Goal: Task Accomplishment & Management: Use online tool/utility

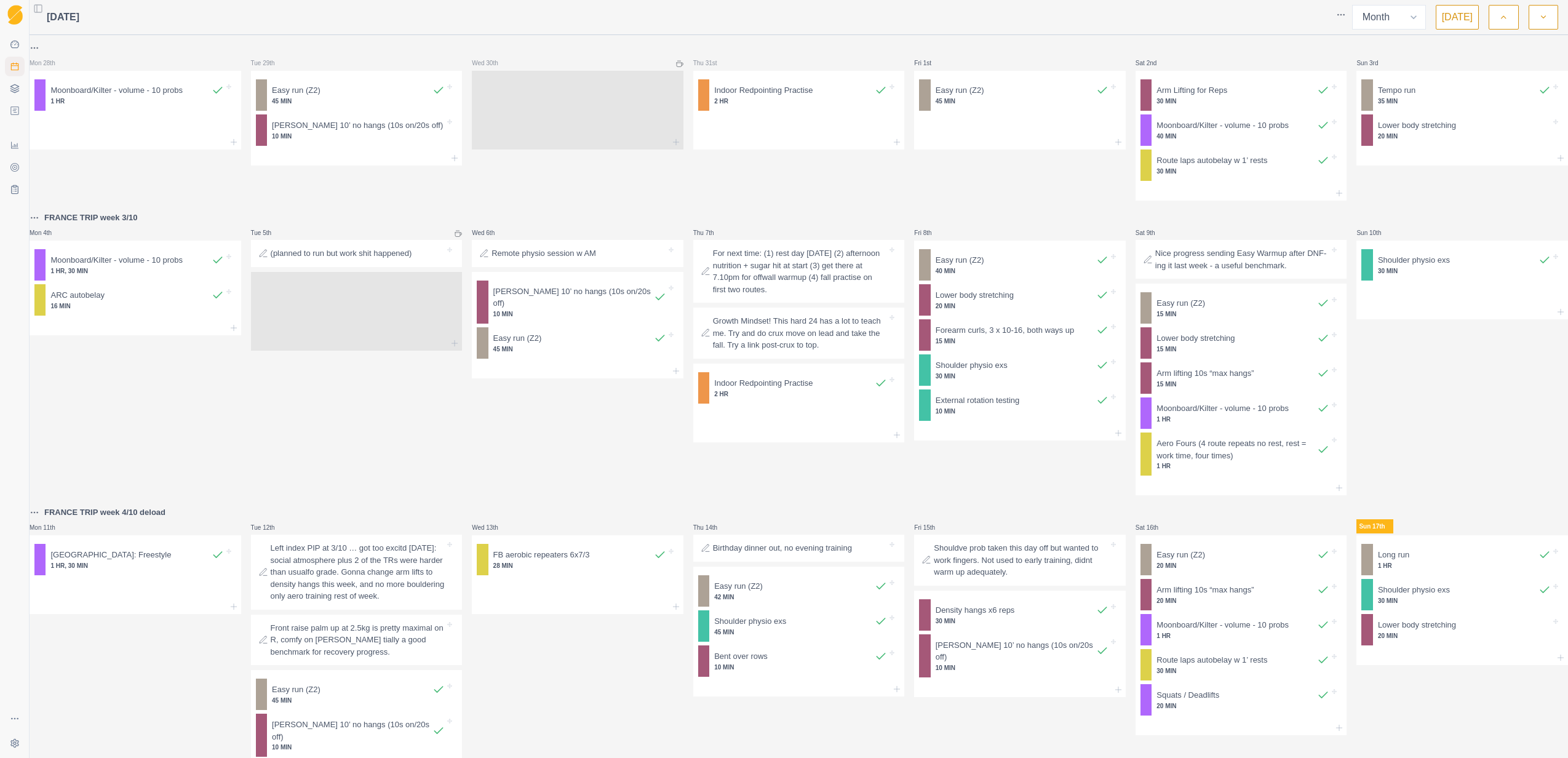
select select "month"
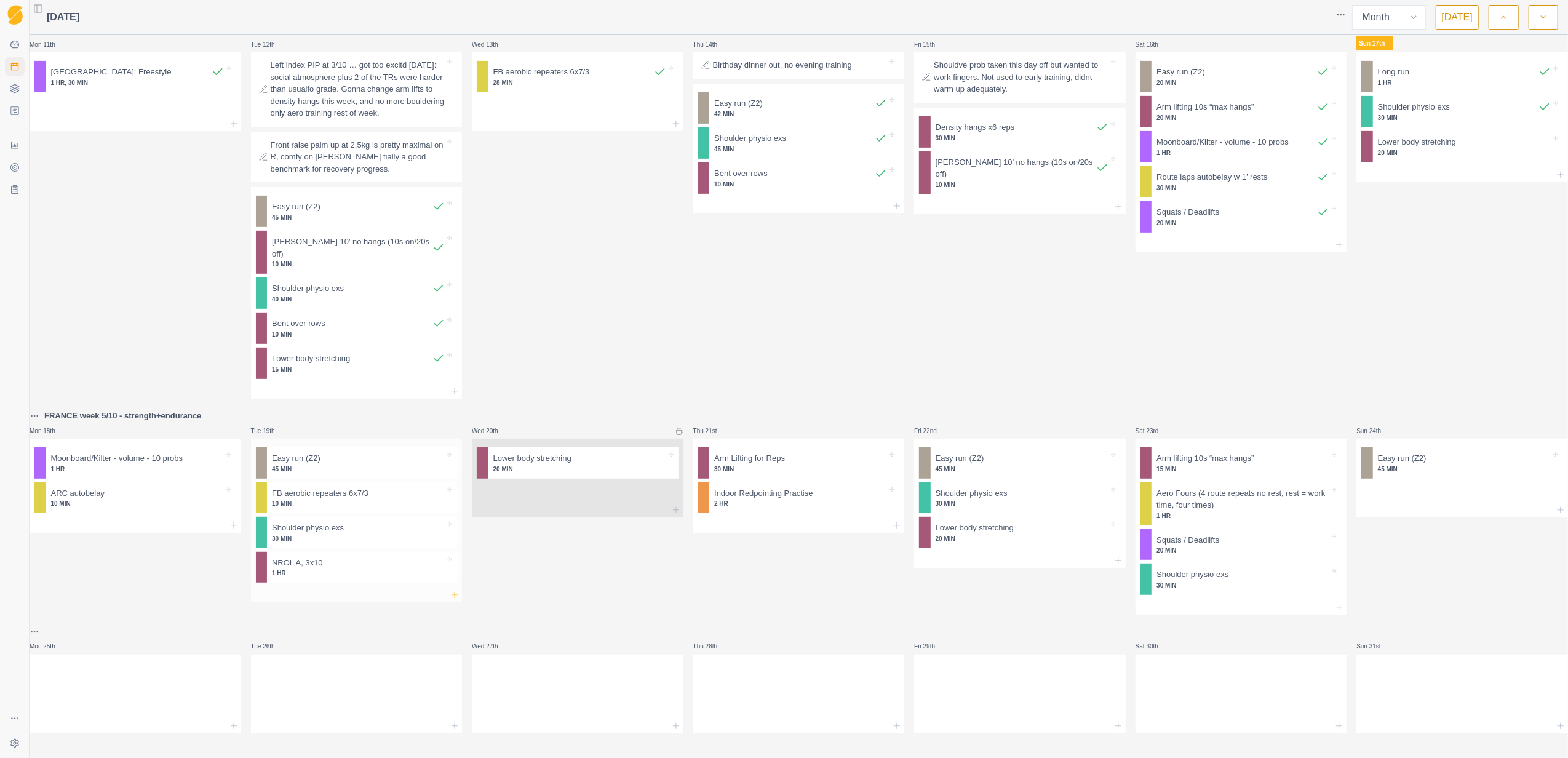
click at [456, 590] on icon at bounding box center [455, 595] width 10 height 10
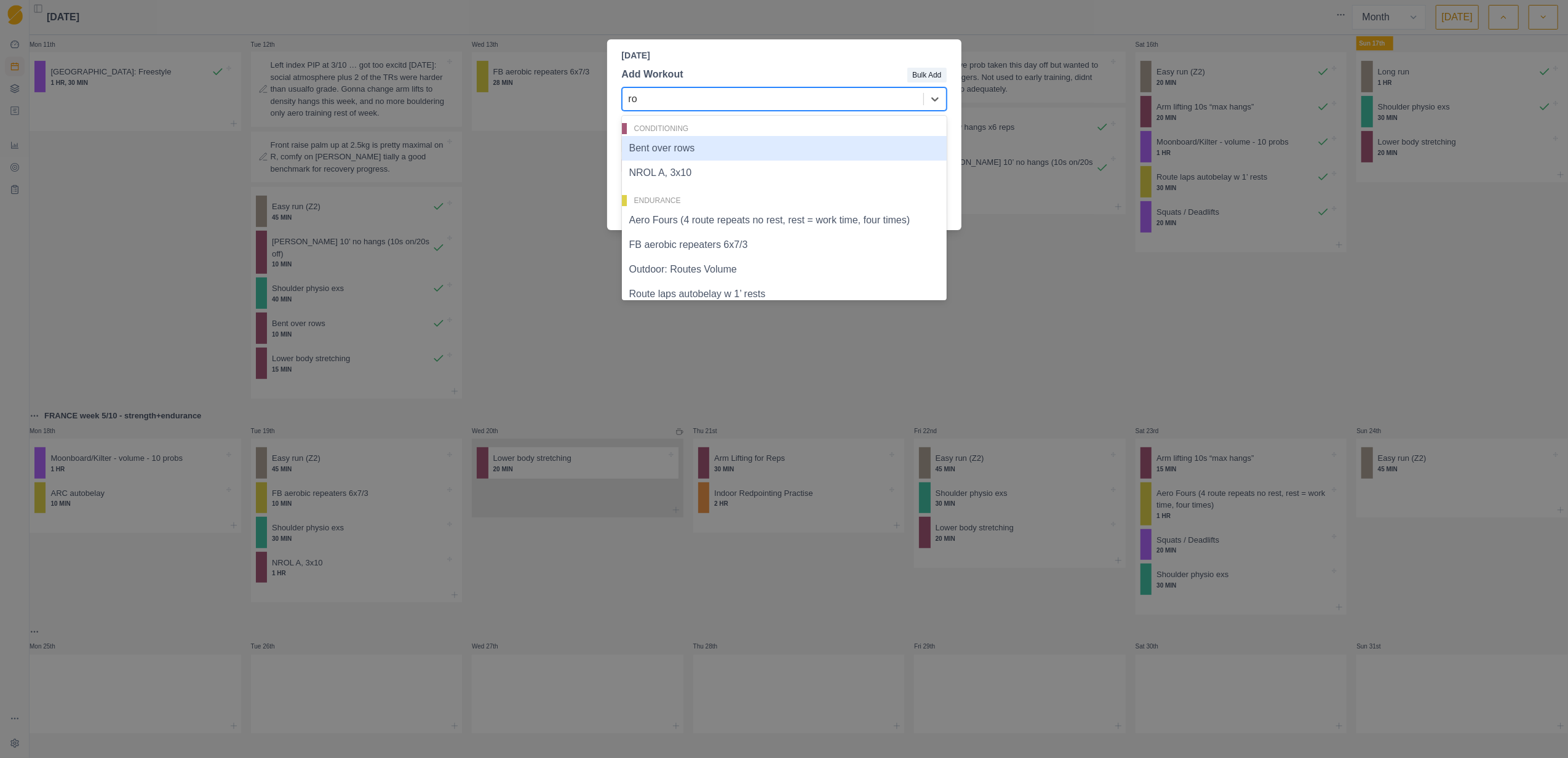
type input "row"
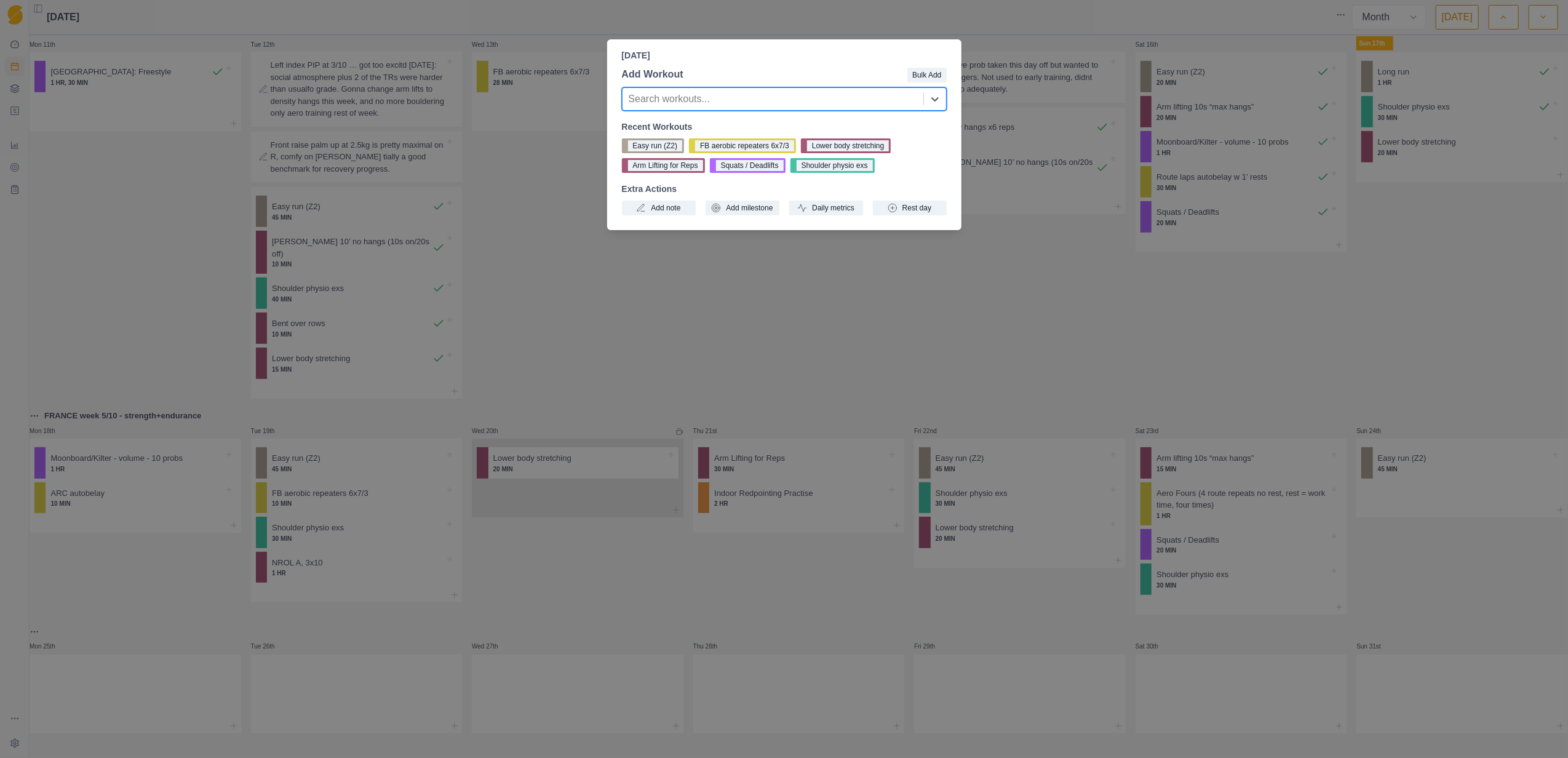
click at [658, 97] on div at bounding box center [773, 98] width 289 height 17
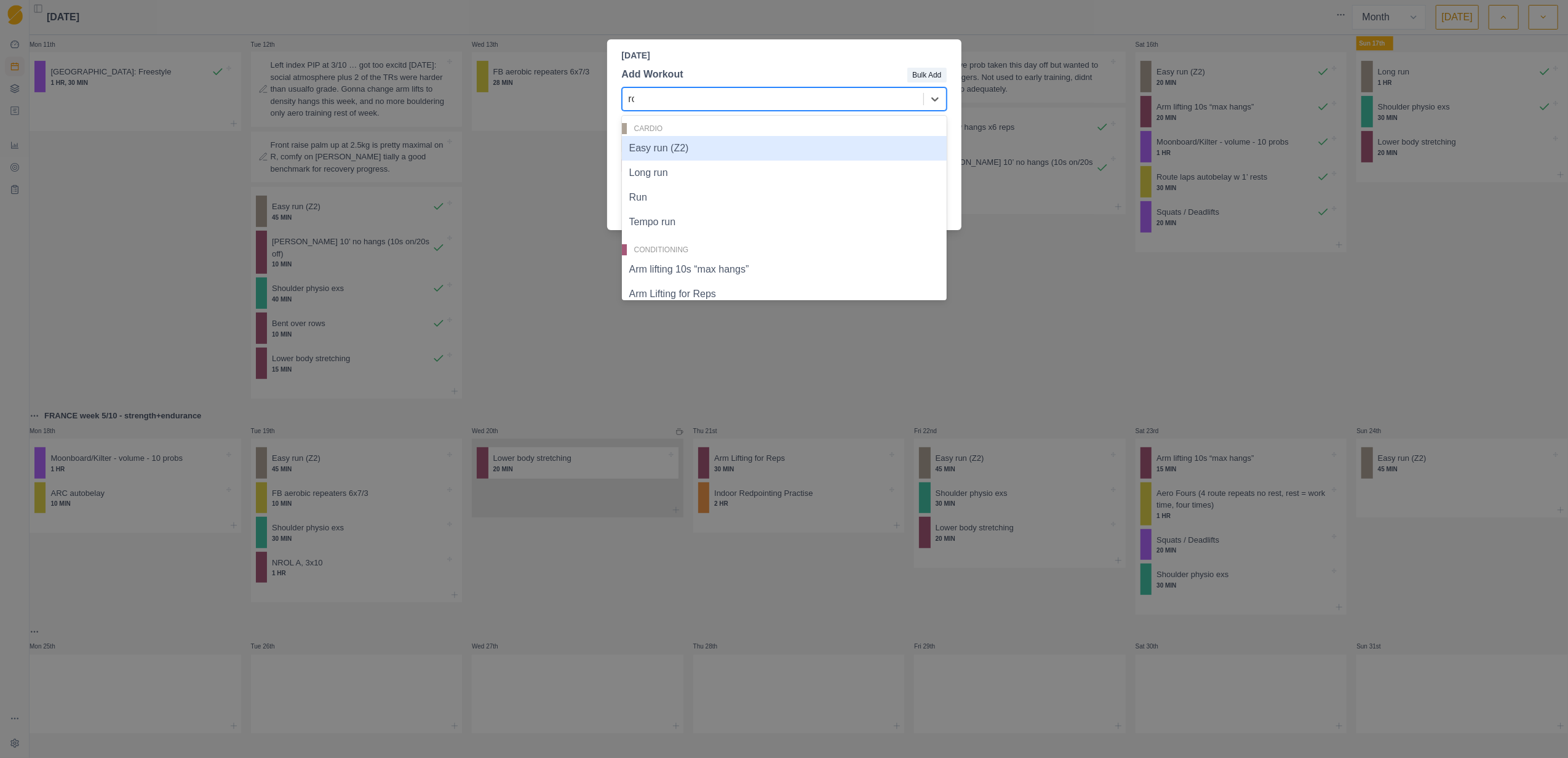
type input "row"
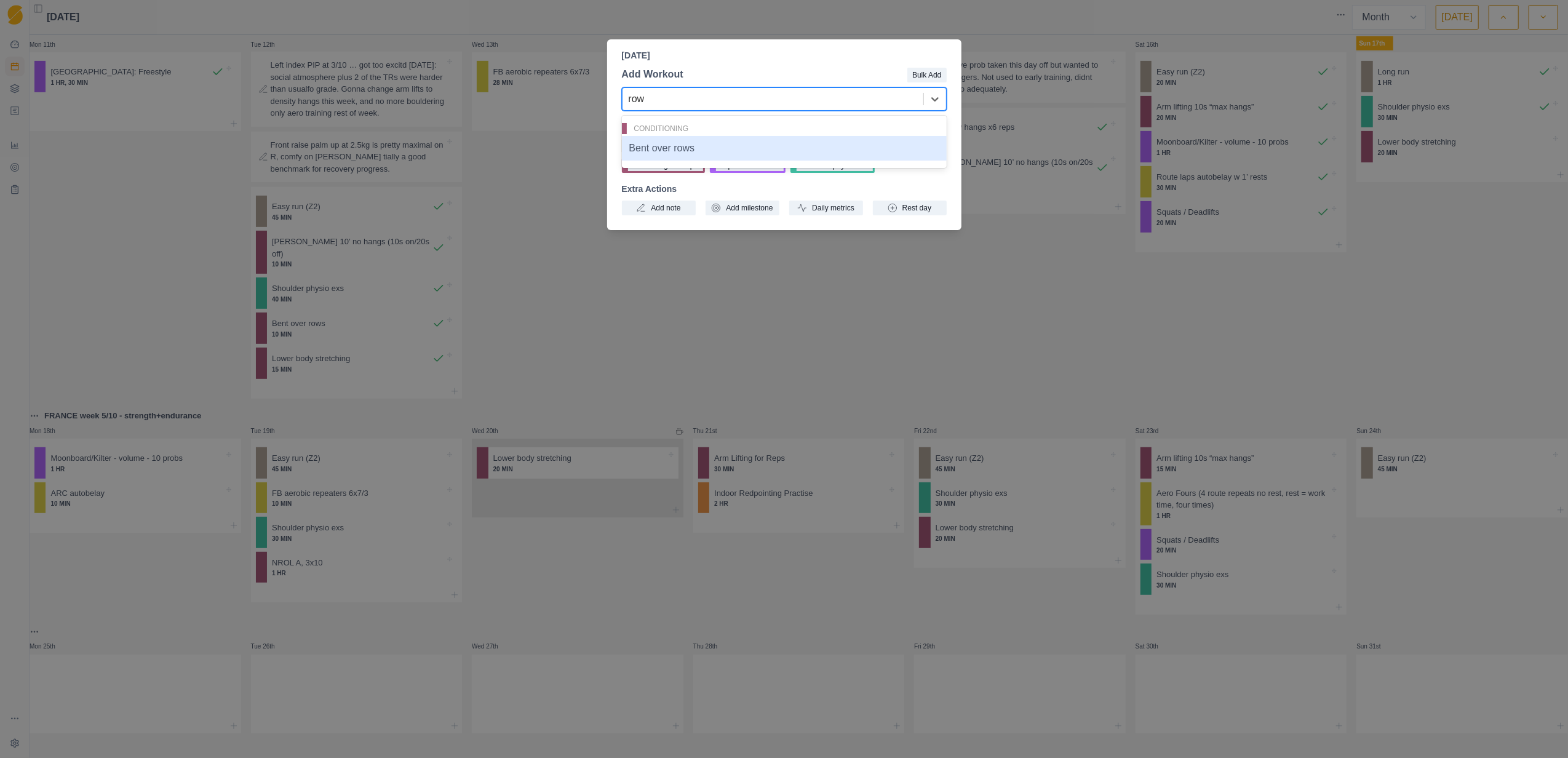
click at [687, 149] on div "Bent over rows" at bounding box center [784, 148] width 325 height 25
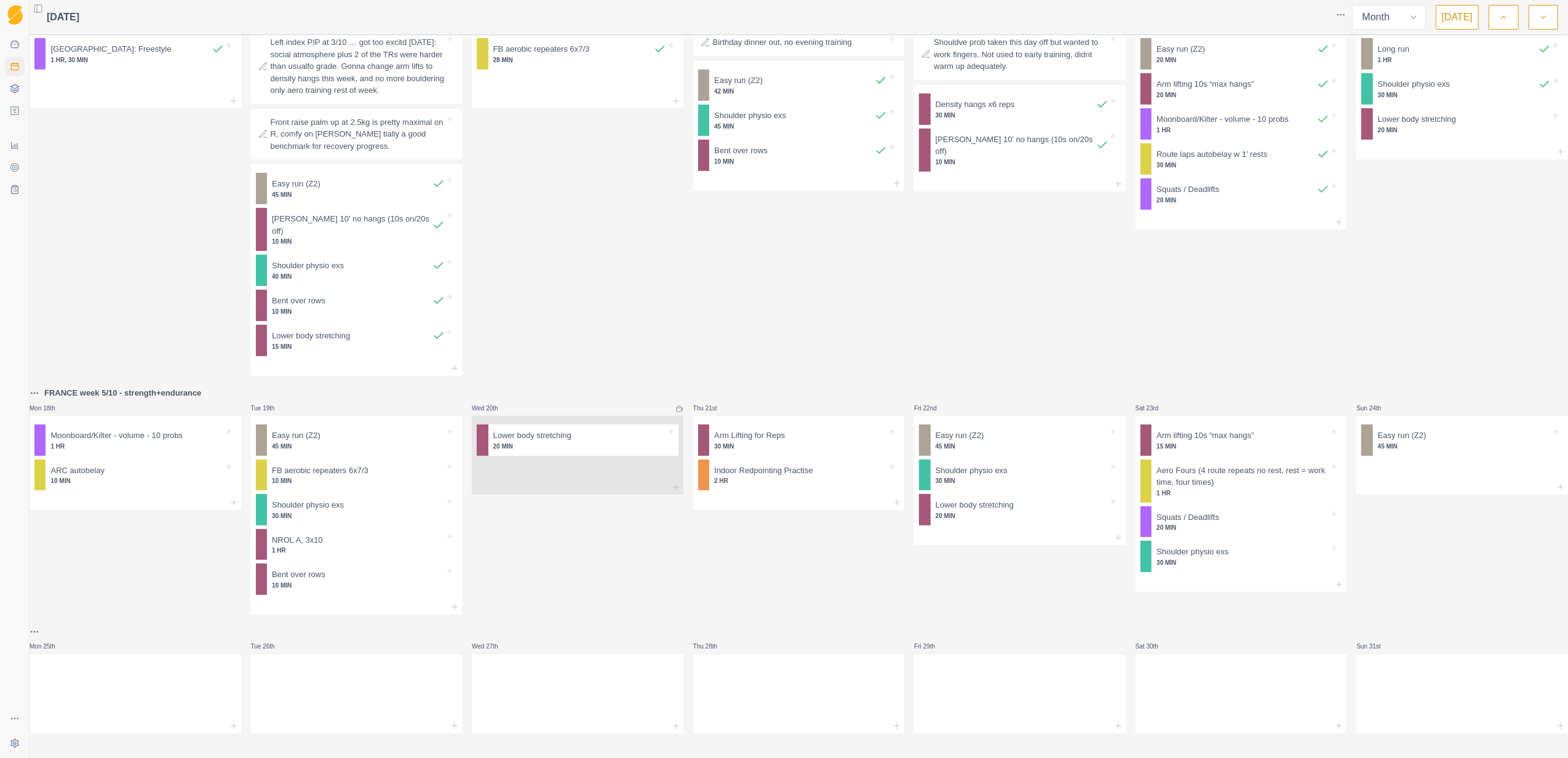
scroll to position [550, 0]
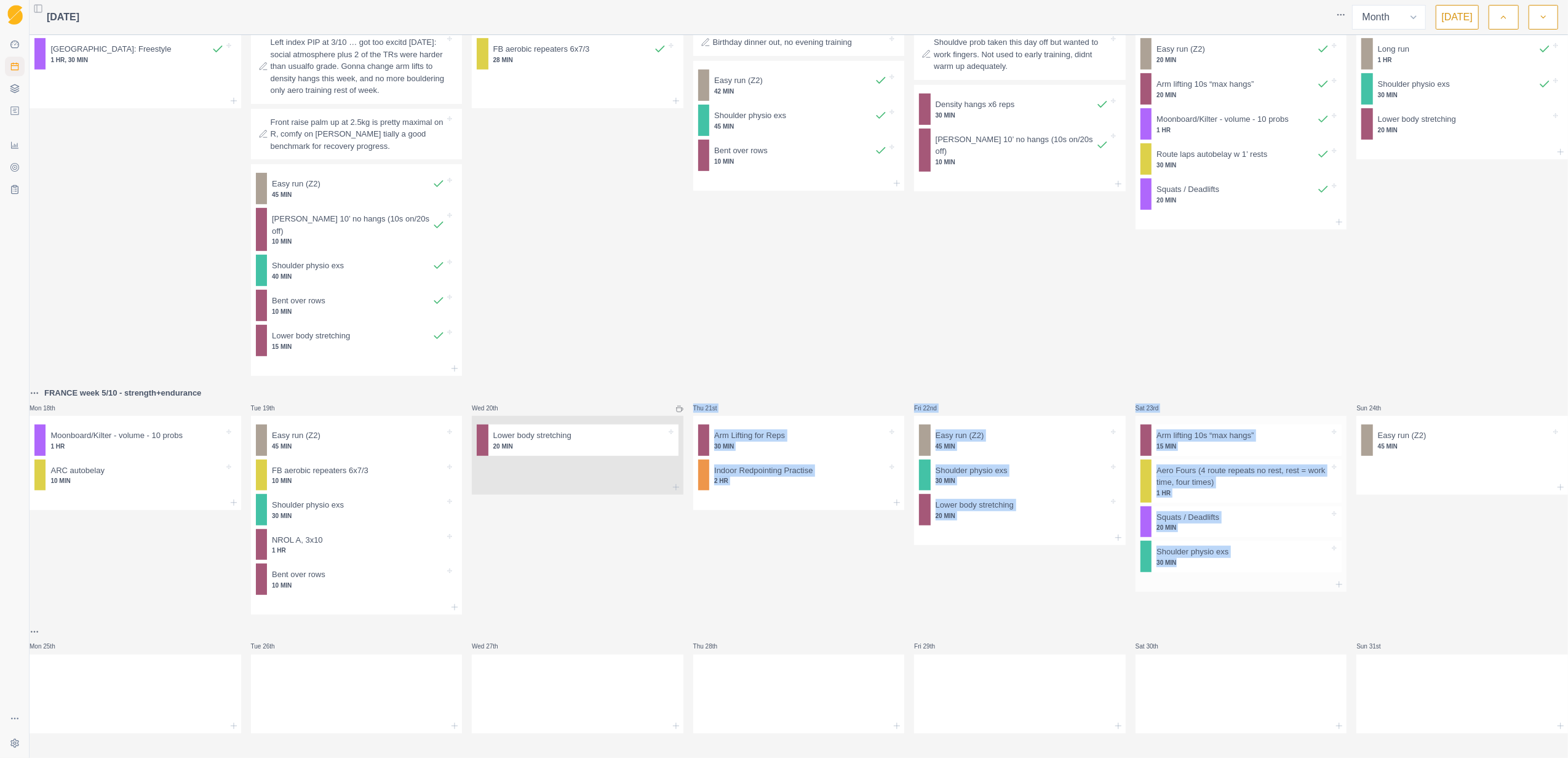
drag, startPoint x: 664, startPoint y: 589, endPoint x: 1140, endPoint y: 566, distance: 476.6
click at [1140, 566] on div "Mon 28th Moonboard/Kilter - volume - 10 probs 1 HR Tue 29th Easy run (Z2) 45 MI…" at bounding box center [799, 135] width 1539 height 1199
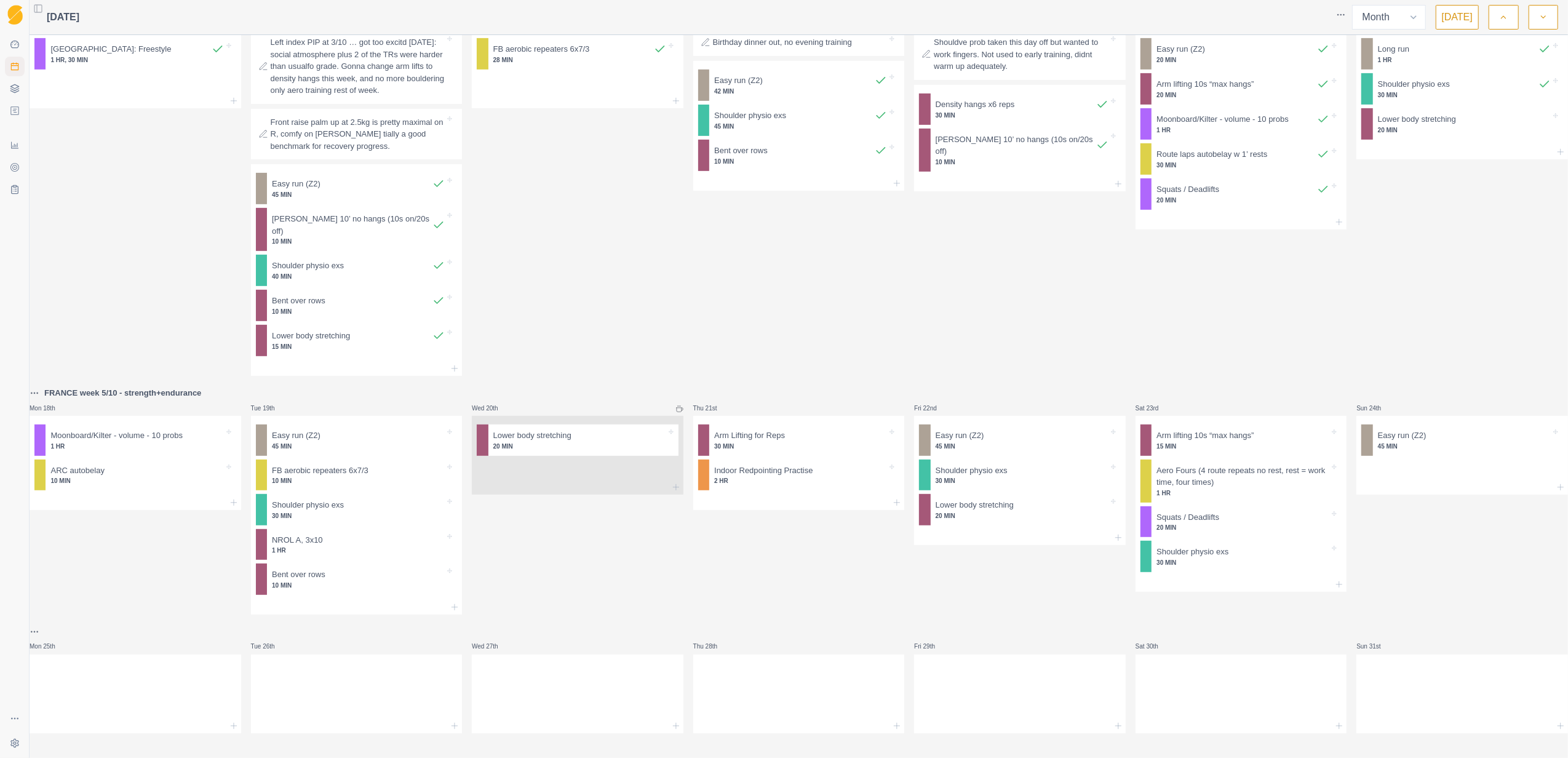
click at [640, 581] on div "Wed 20th Lower body stretching 20 MIN" at bounding box center [578, 500] width 212 height 229
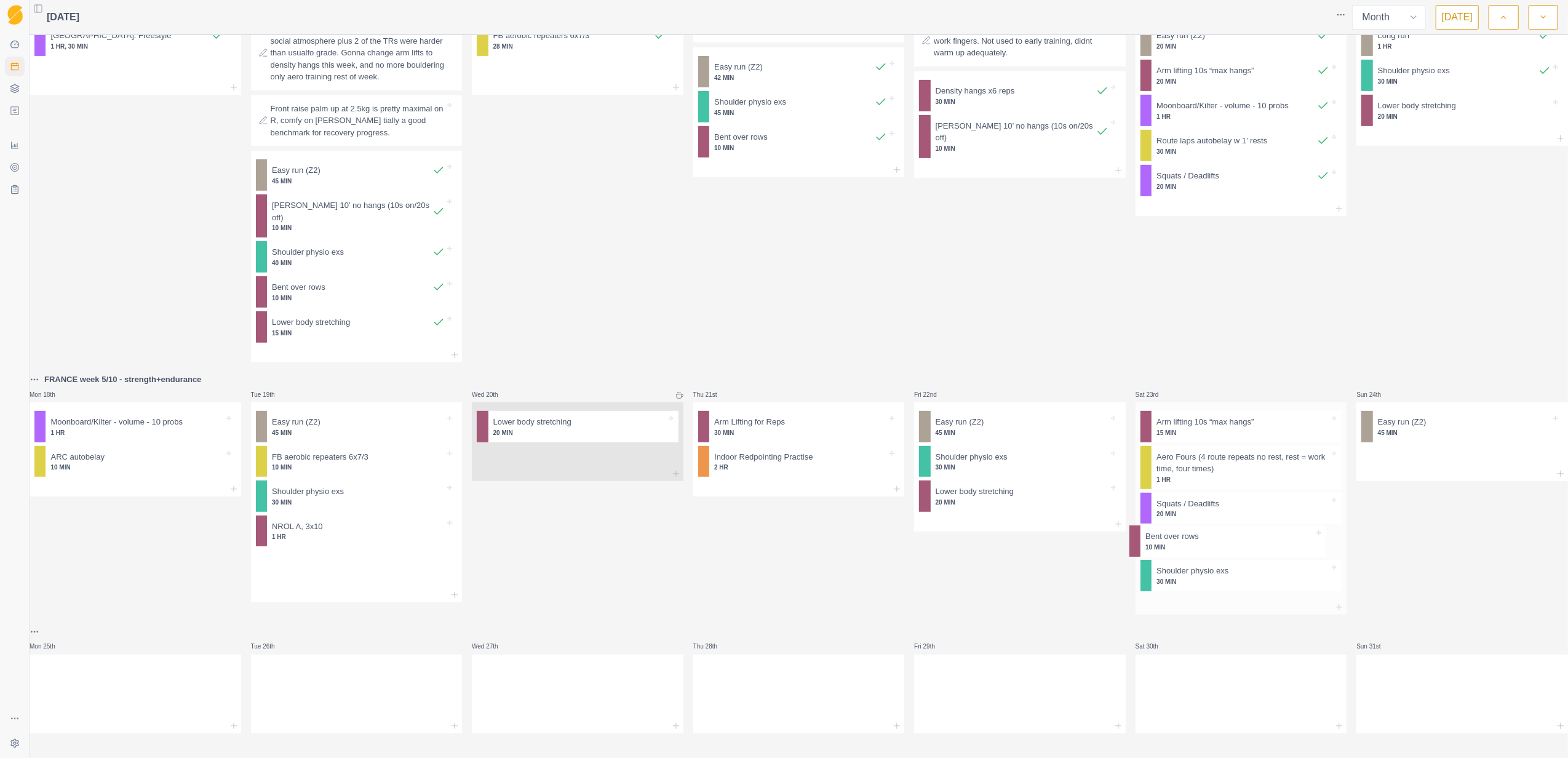
drag, startPoint x: 313, startPoint y: 574, endPoint x: 1188, endPoint y: 547, distance: 875.4
click at [1188, 547] on div "Mon 28th Moonboard/Kilter - volume - 10 probs 1 HR Tue 29th Easy run (Z2) 45 MI…" at bounding box center [799, 128] width 1539 height 1213
